Goal: Information Seeking & Learning: Learn about a topic

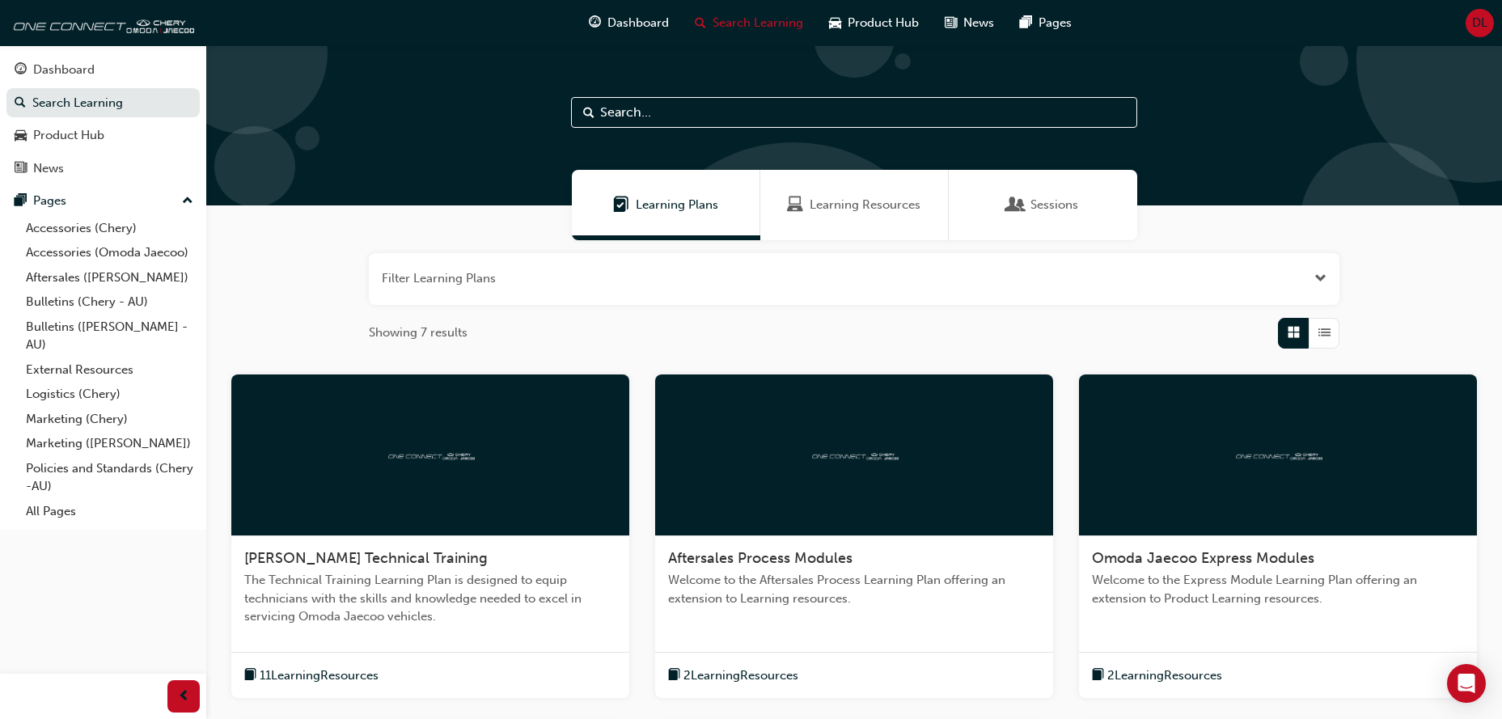
click at [705, 113] on input "text" at bounding box center [854, 112] width 566 height 31
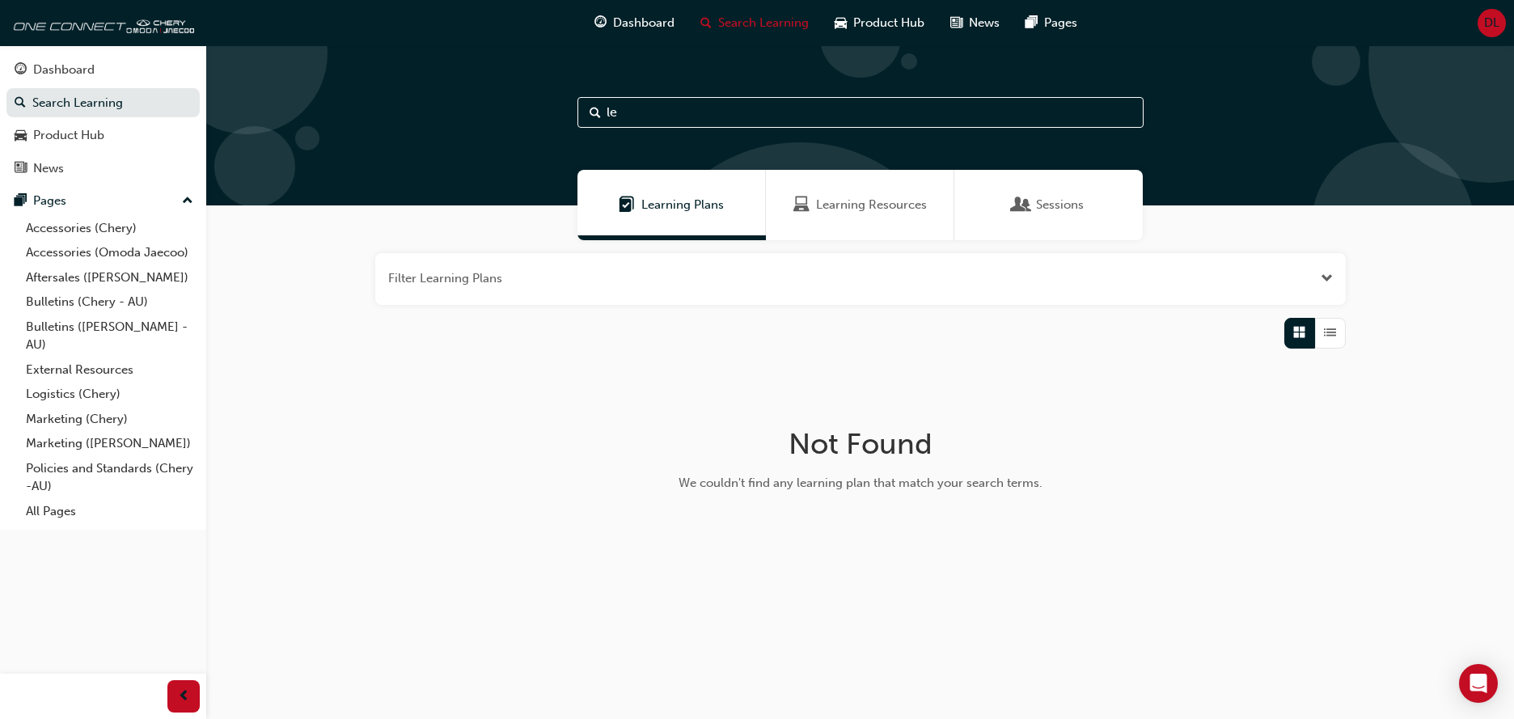
type input "l"
